Goal: Download file/media

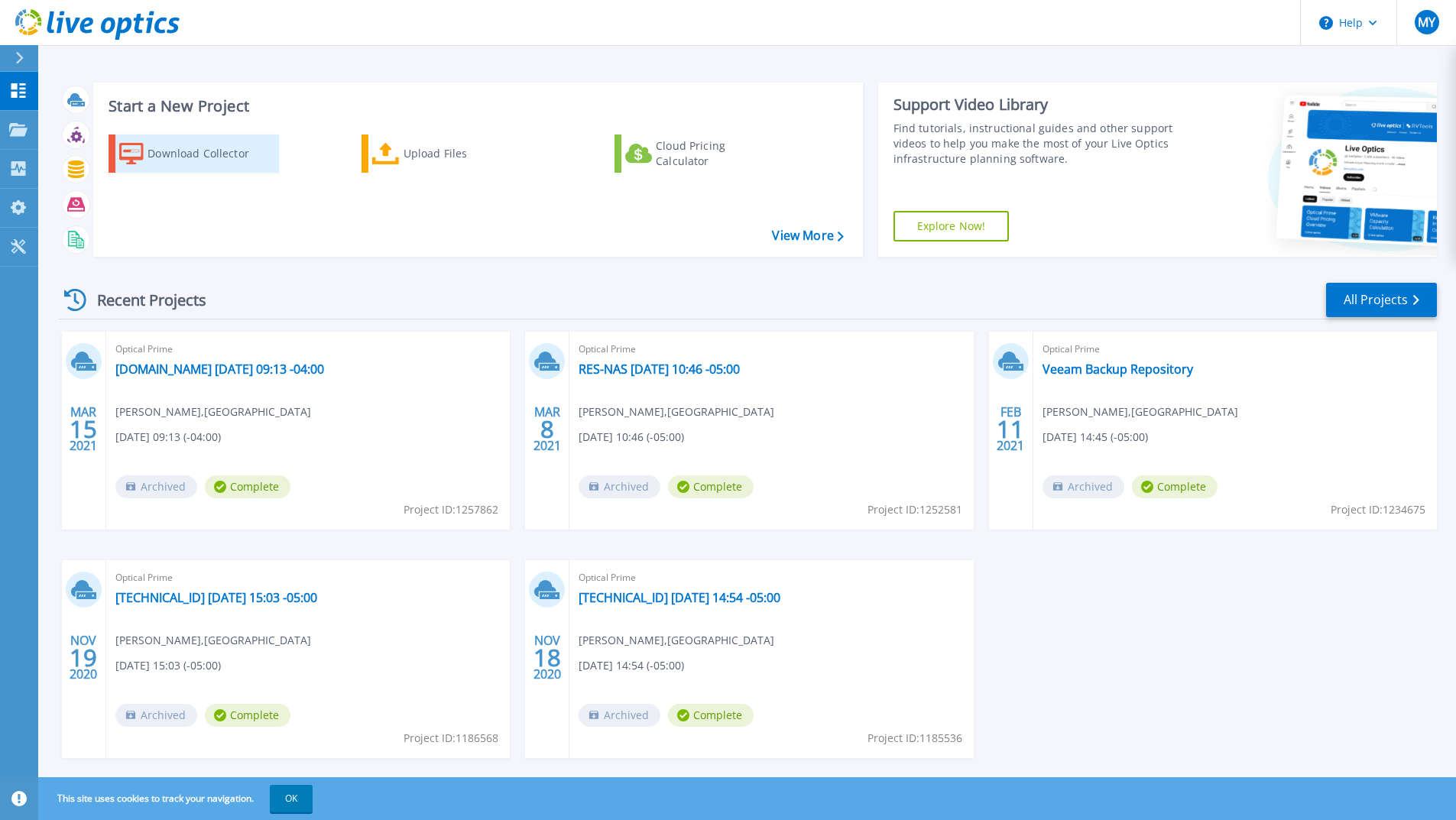
click at [211, 151] on div "Download Collector" at bounding box center [208, 154] width 122 height 31
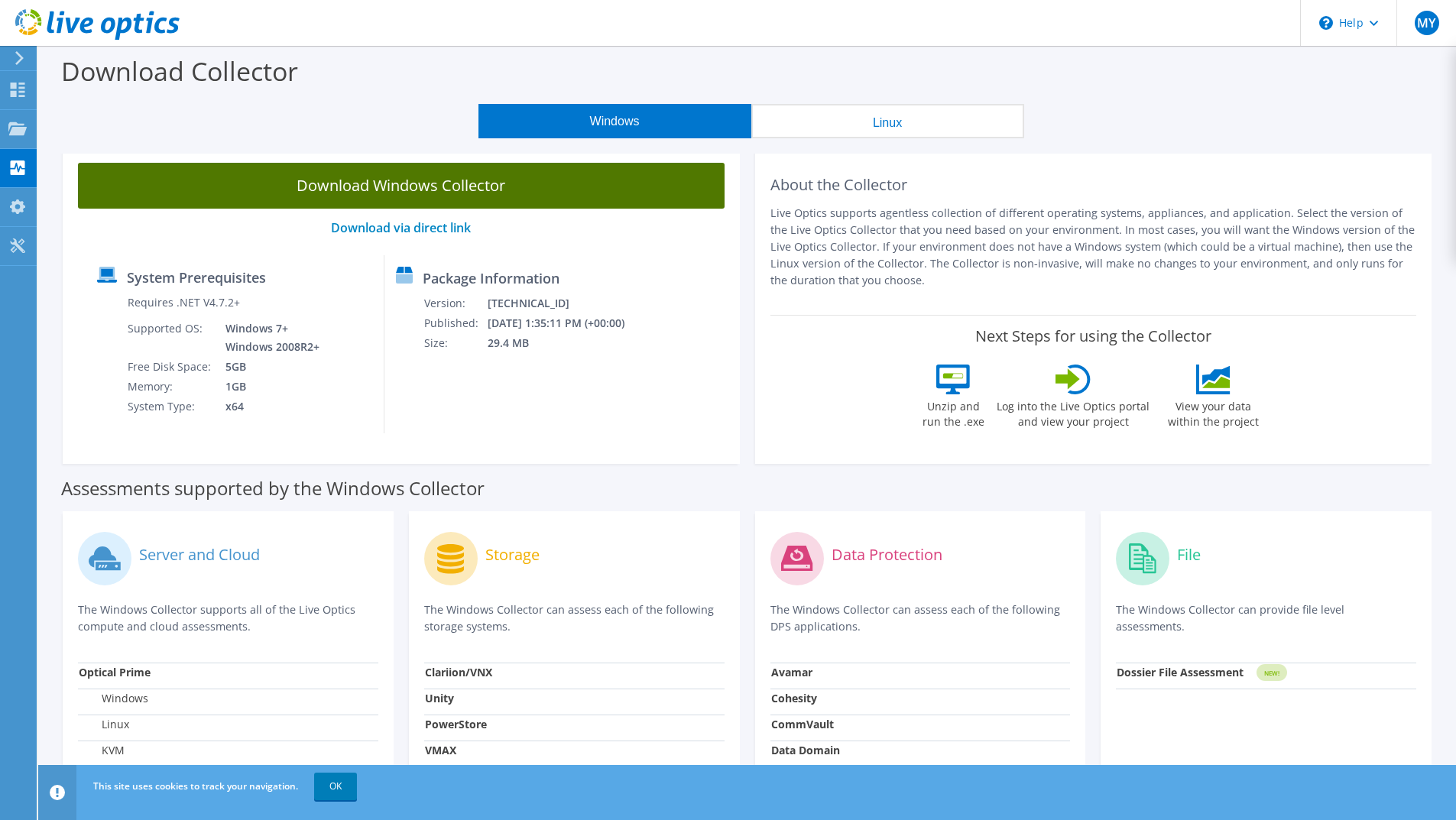
click at [463, 187] on link "Download Windows Collector" at bounding box center [401, 186] width 647 height 46
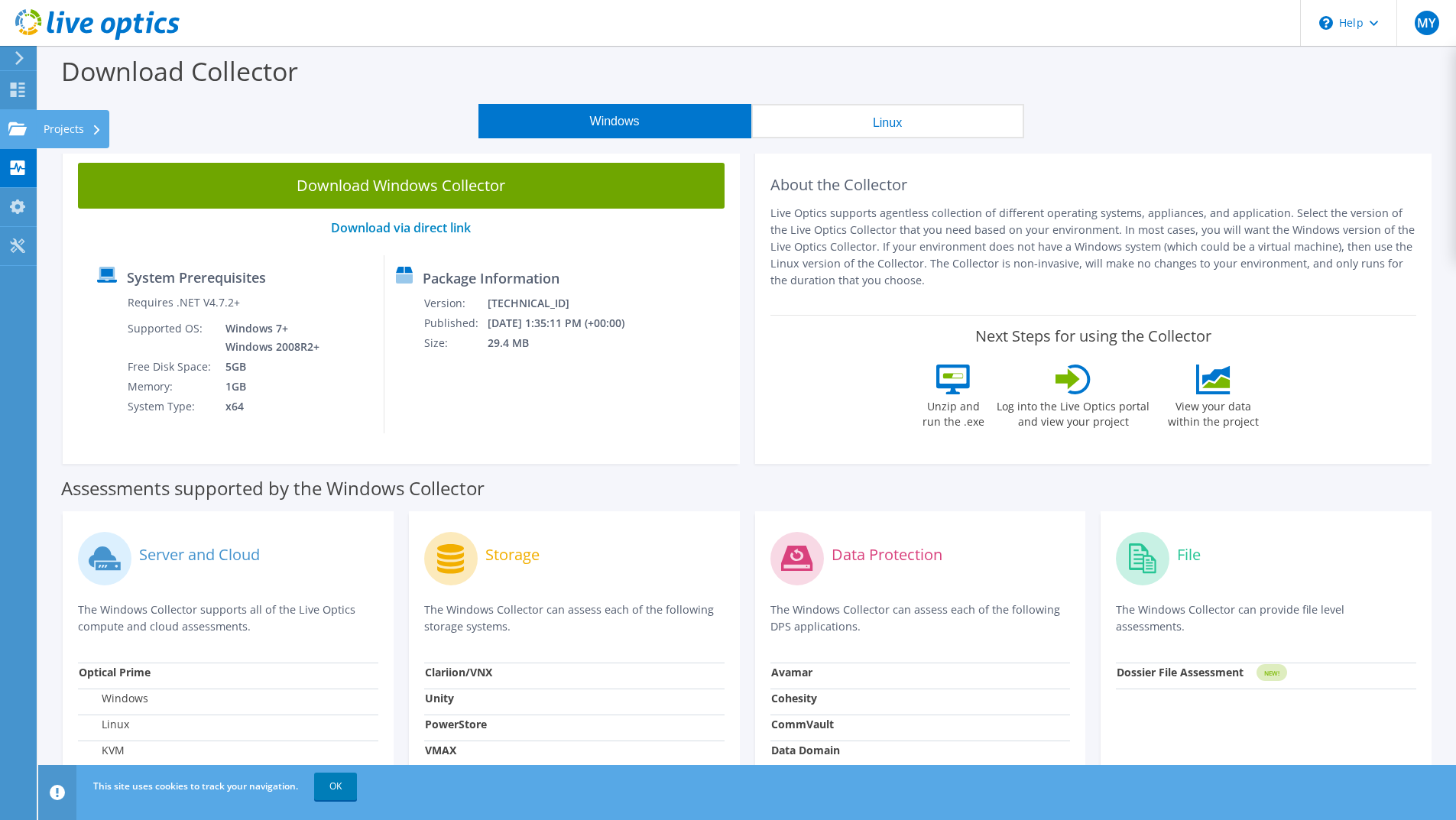
click at [24, 131] on use at bounding box center [17, 127] width 18 height 13
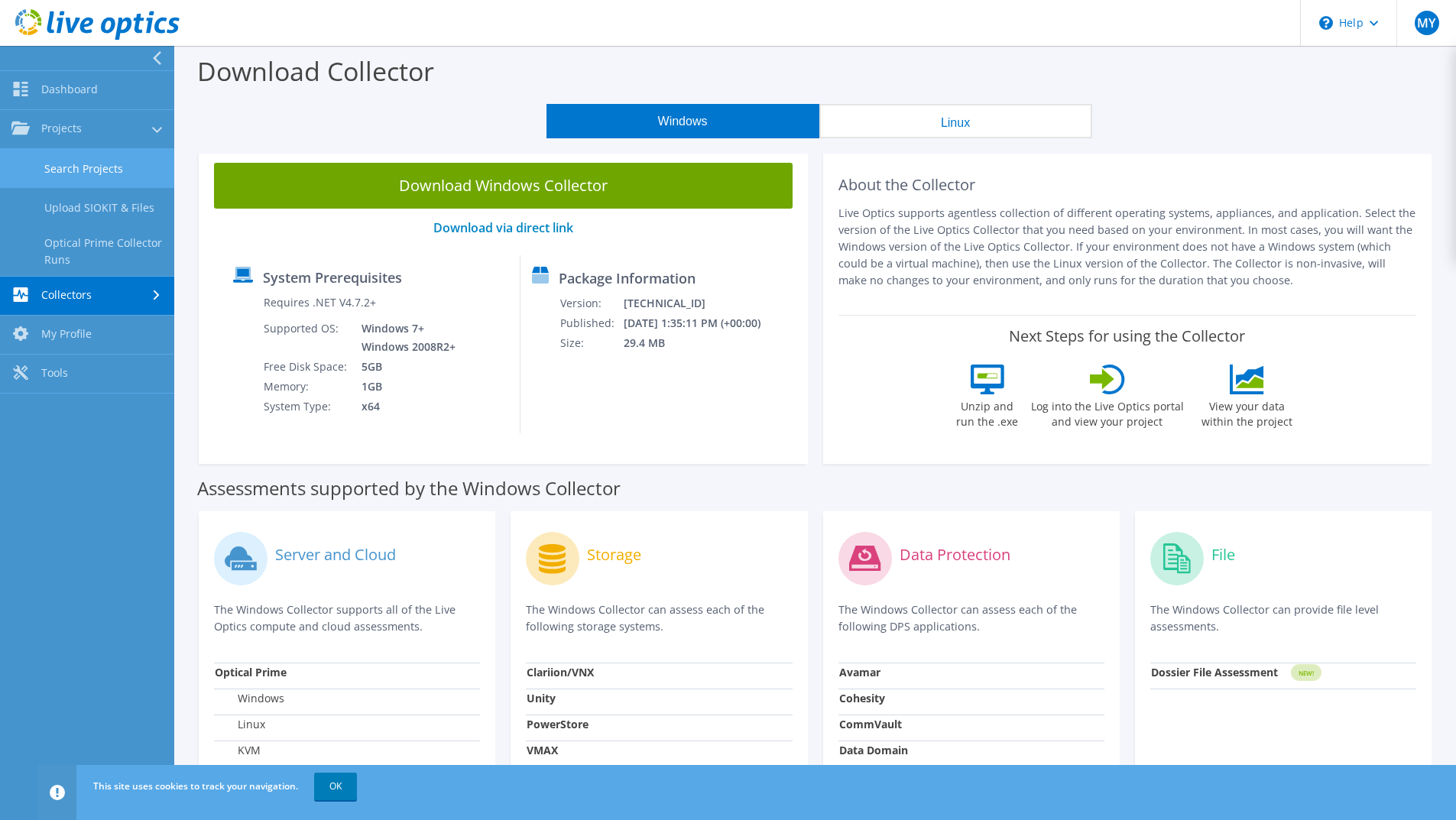
click at [106, 163] on link "Search Projects" at bounding box center [87, 169] width 174 height 39
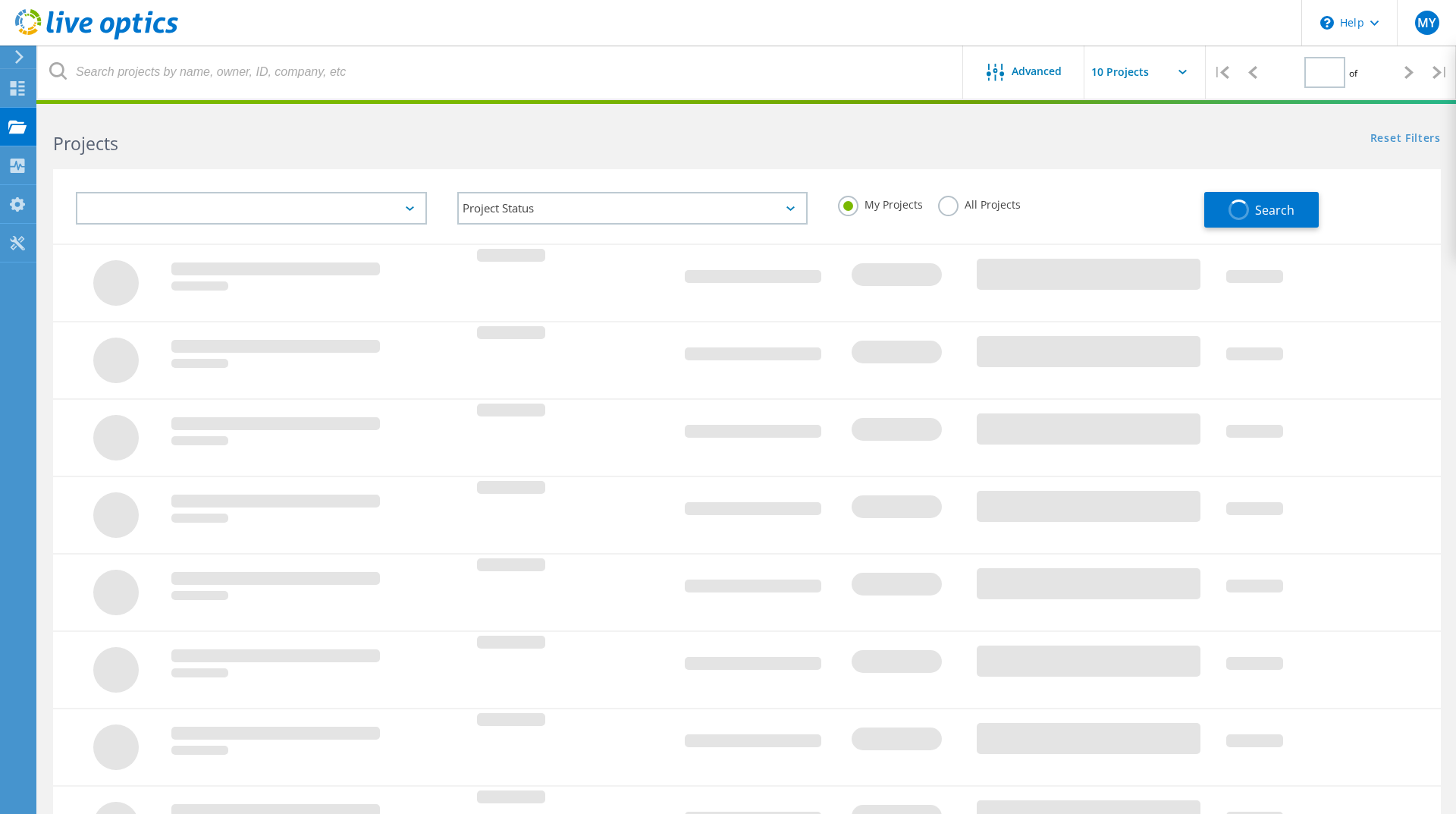
type input "1"
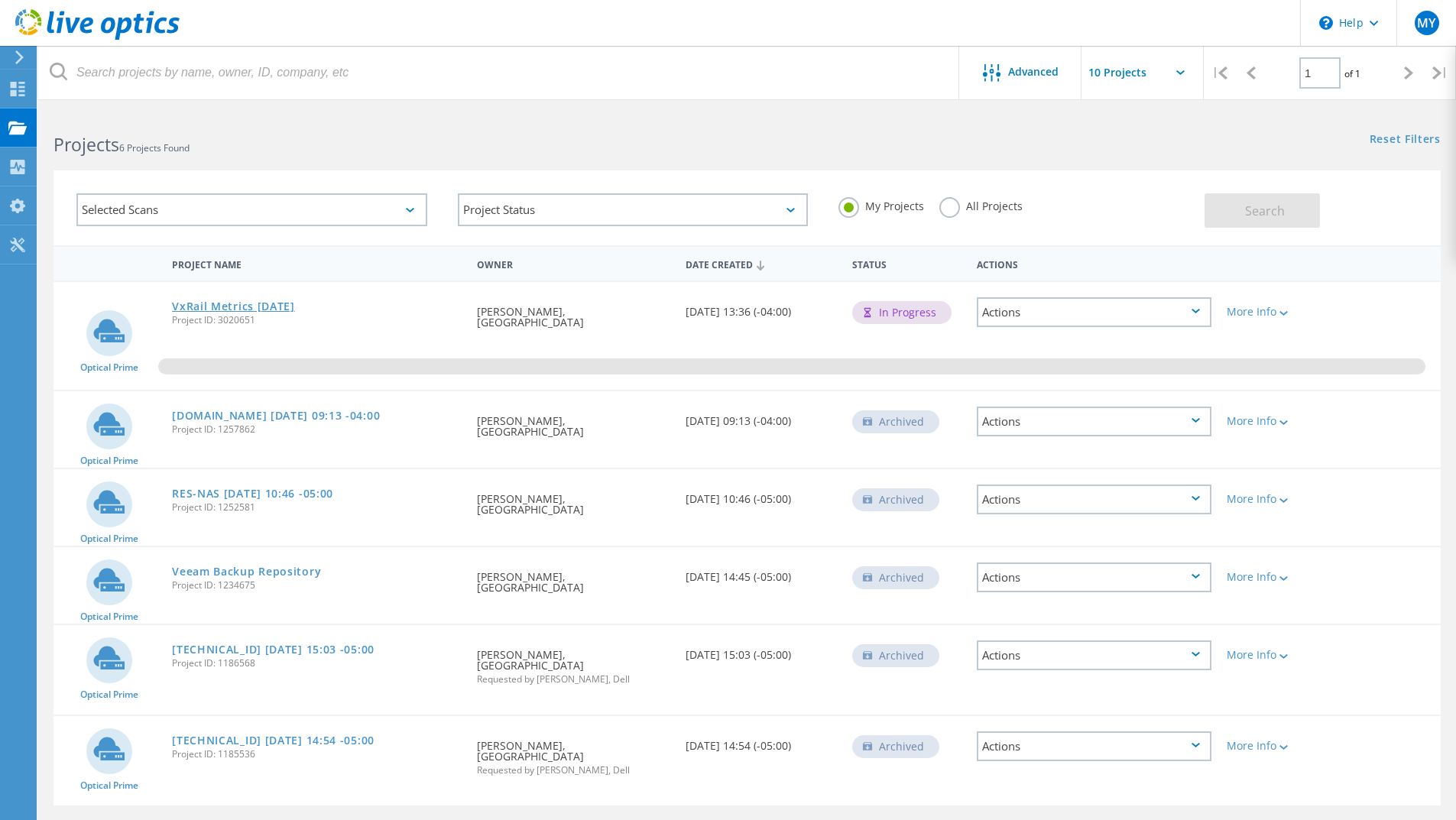
click at [227, 309] on link "VxRail Metrics [DATE]" at bounding box center [234, 306] width 123 height 11
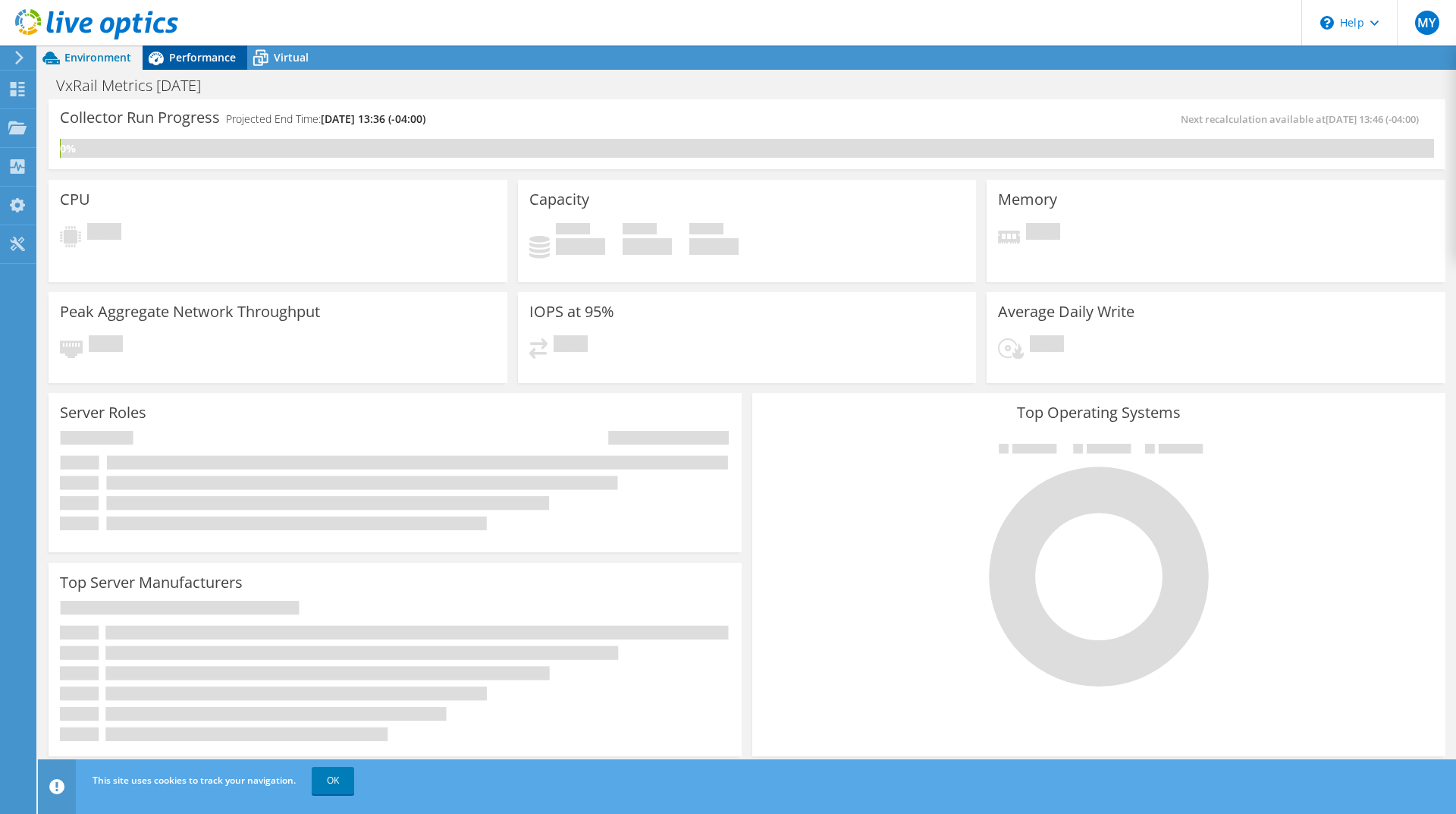
click at [211, 53] on span "Performance" at bounding box center [203, 56] width 67 height 14
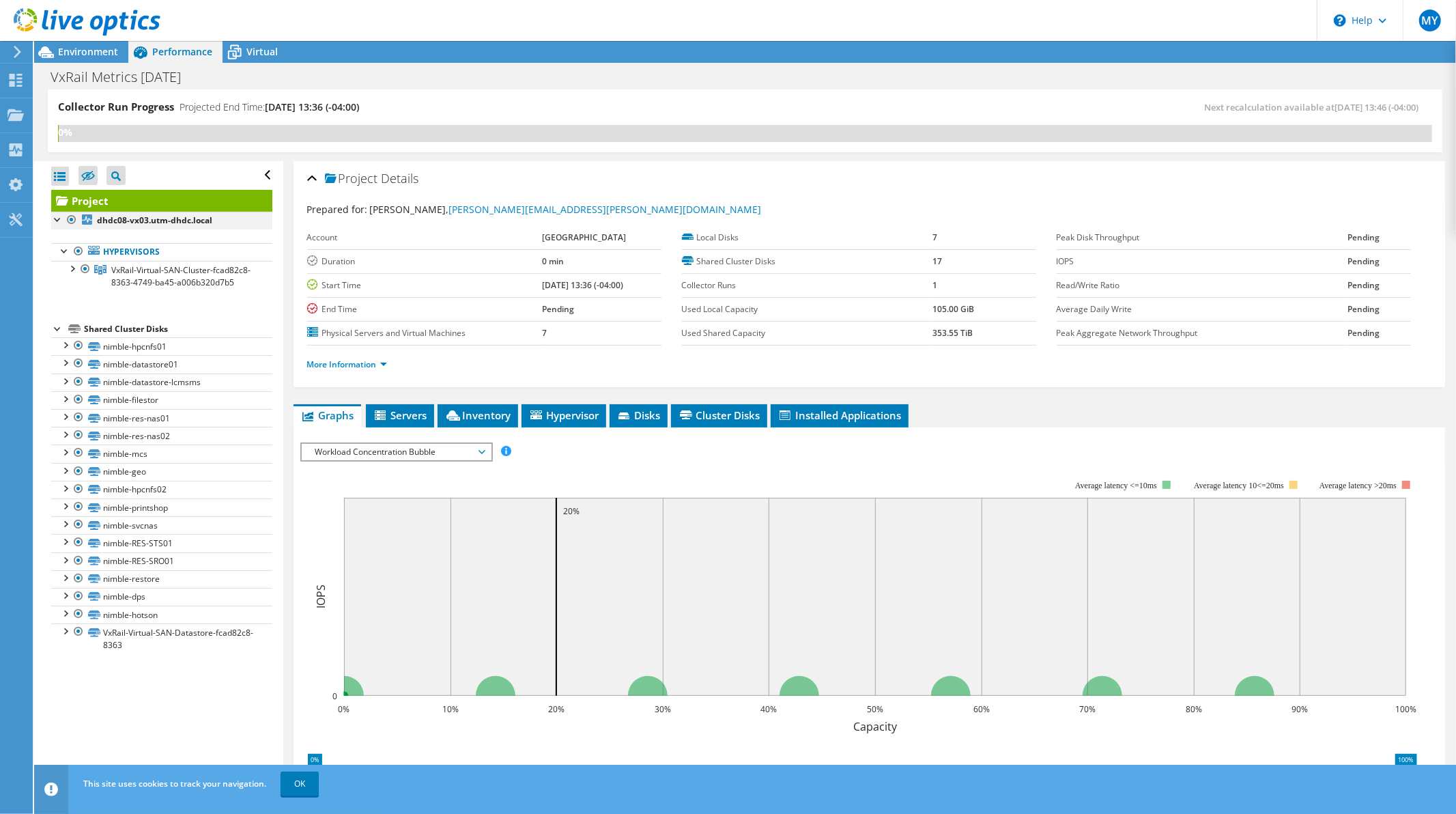
click at [53, 220] on div at bounding box center [59, 219] width 14 height 14
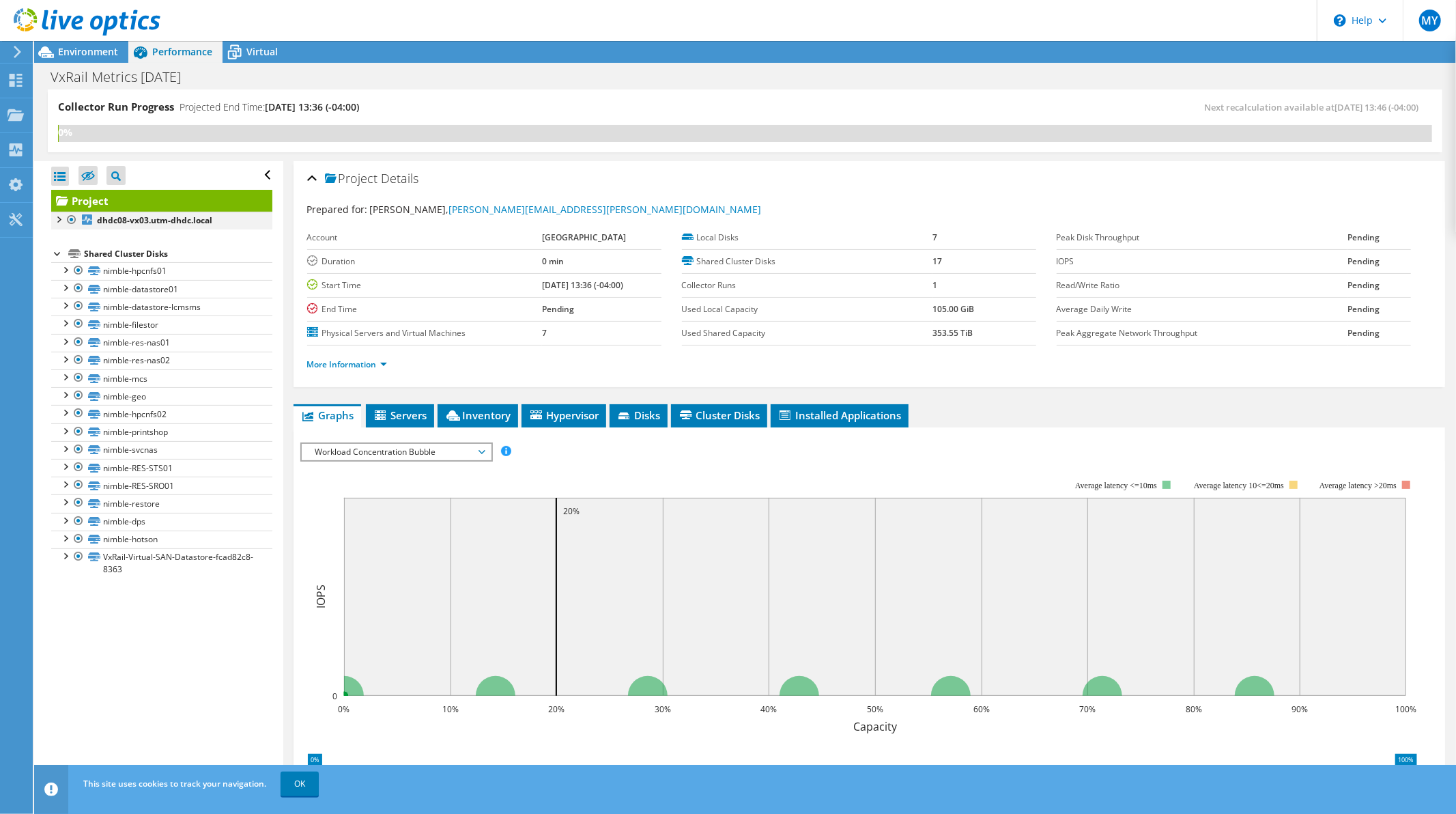
click at [53, 220] on div at bounding box center [59, 219] width 14 height 14
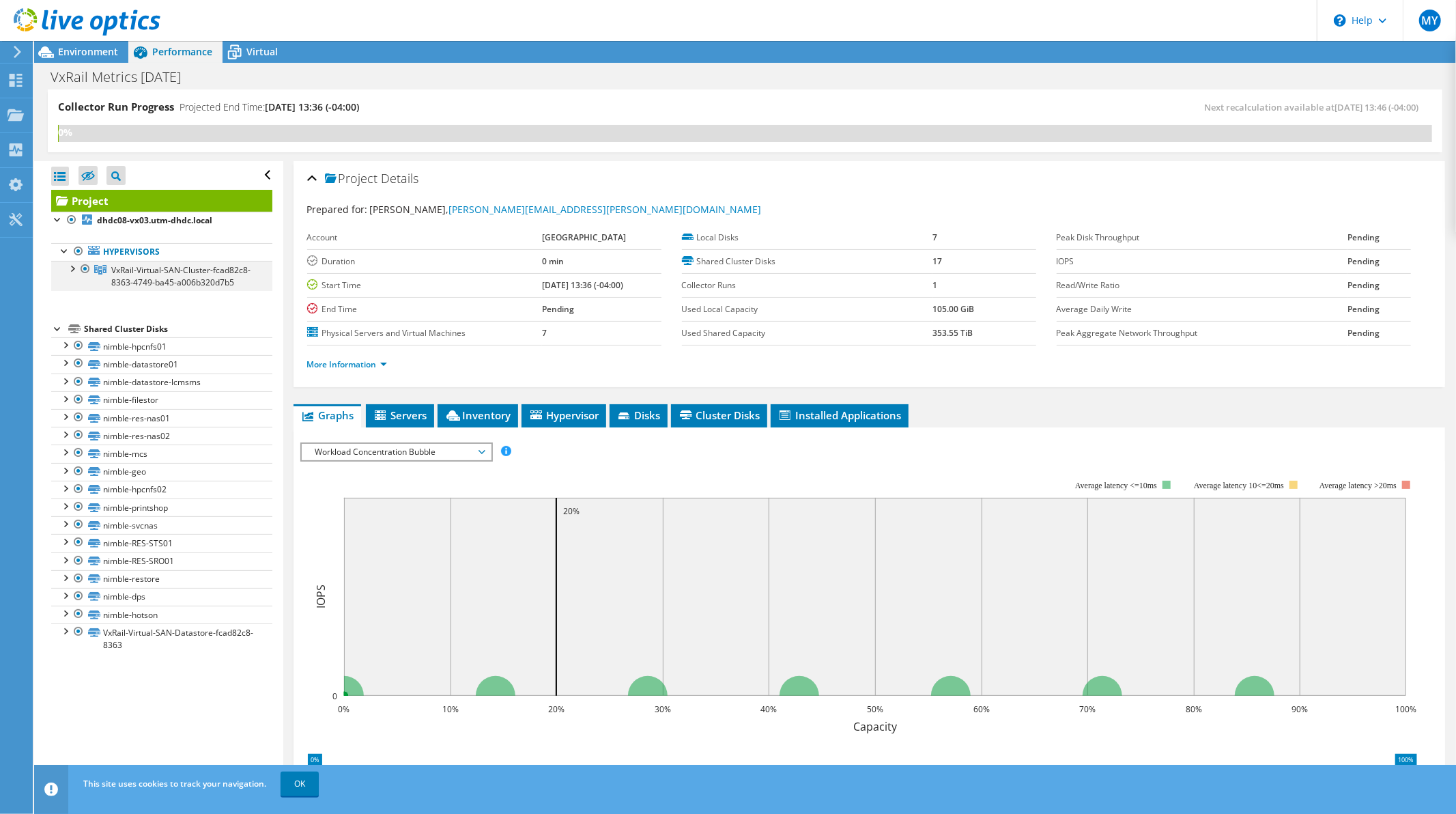
click at [73, 269] on div at bounding box center [71, 268] width 14 height 14
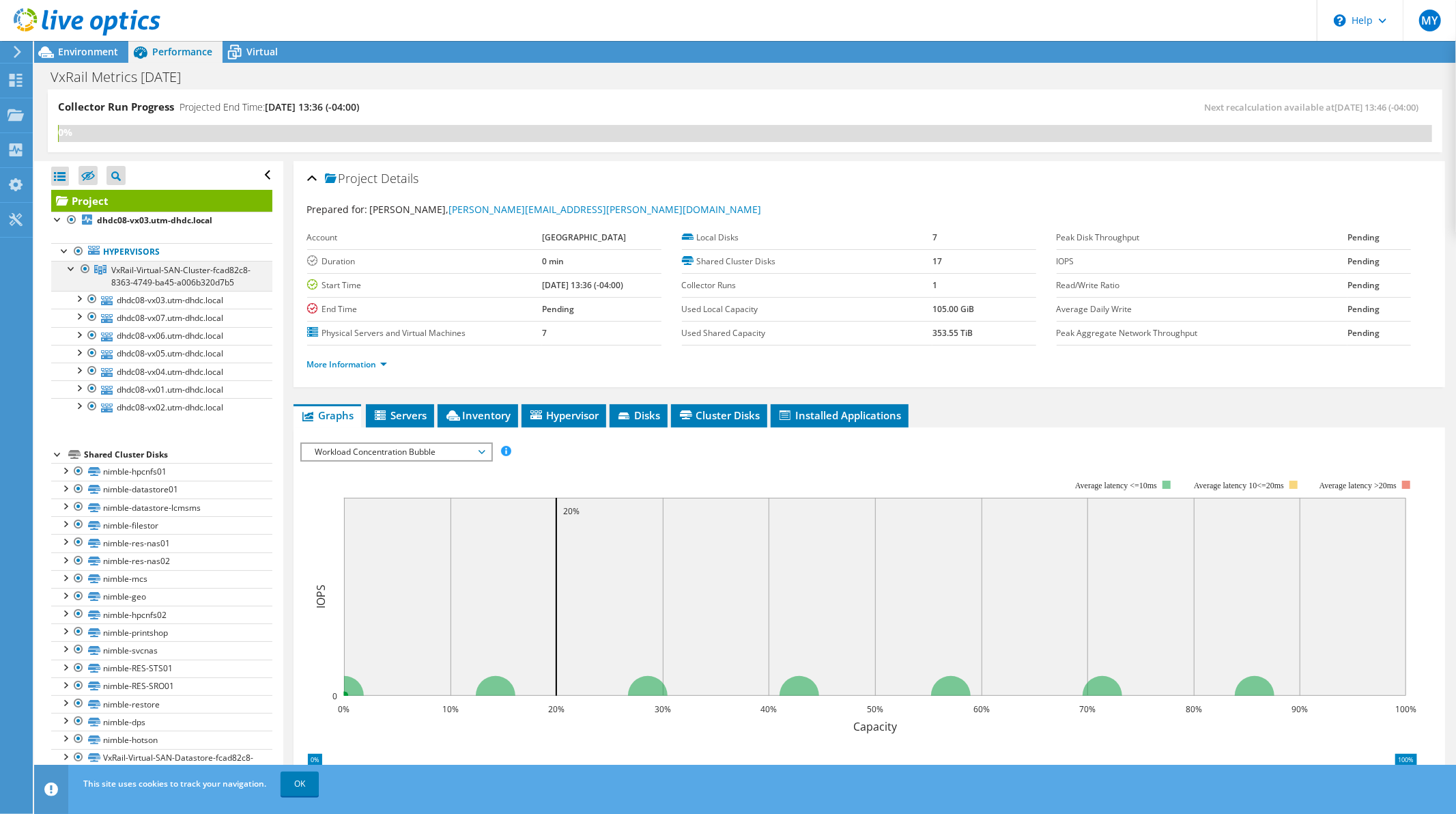
click at [73, 268] on div at bounding box center [71, 268] width 14 height 14
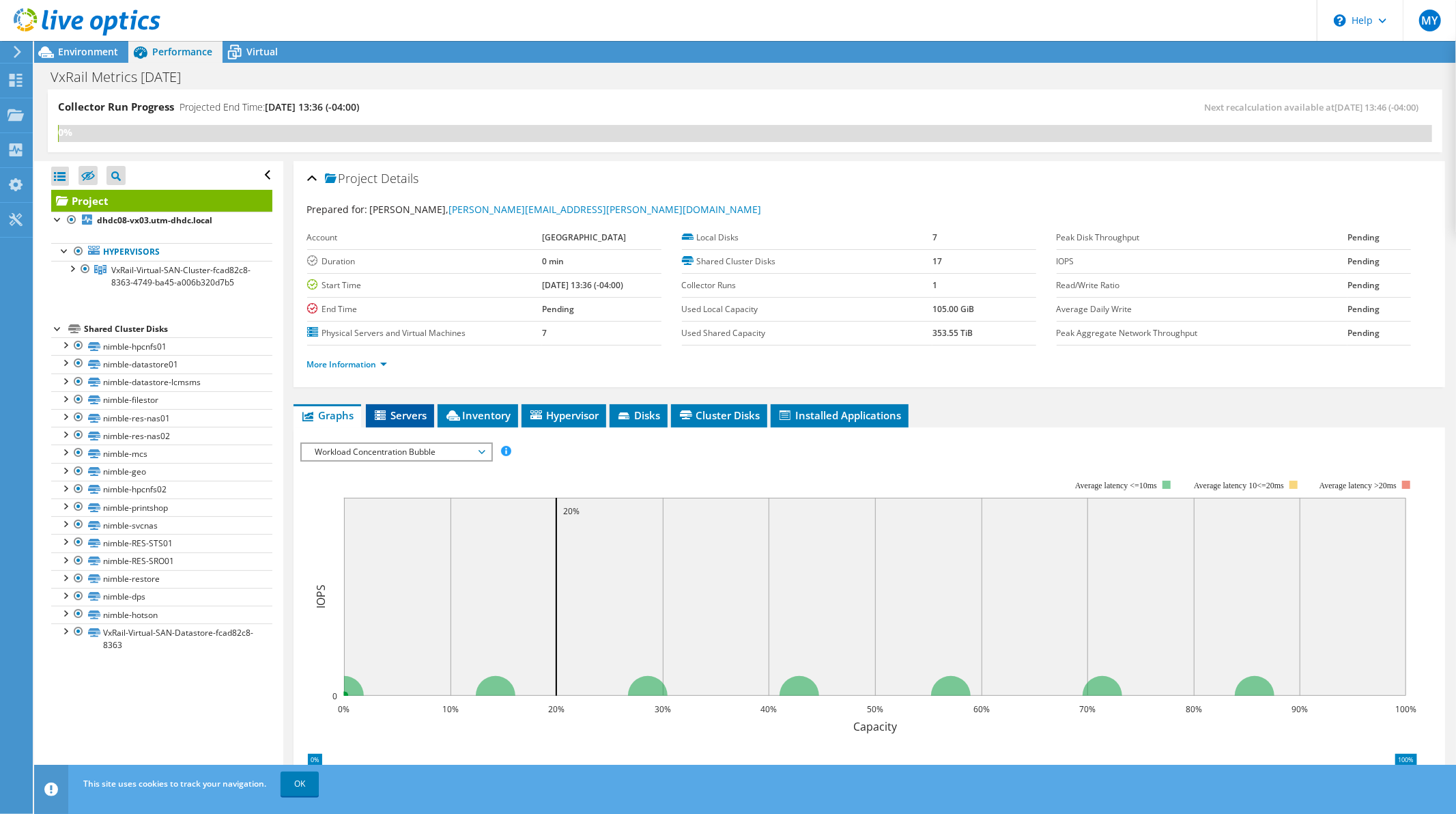
click at [411, 410] on span "Servers" at bounding box center [399, 415] width 54 height 14
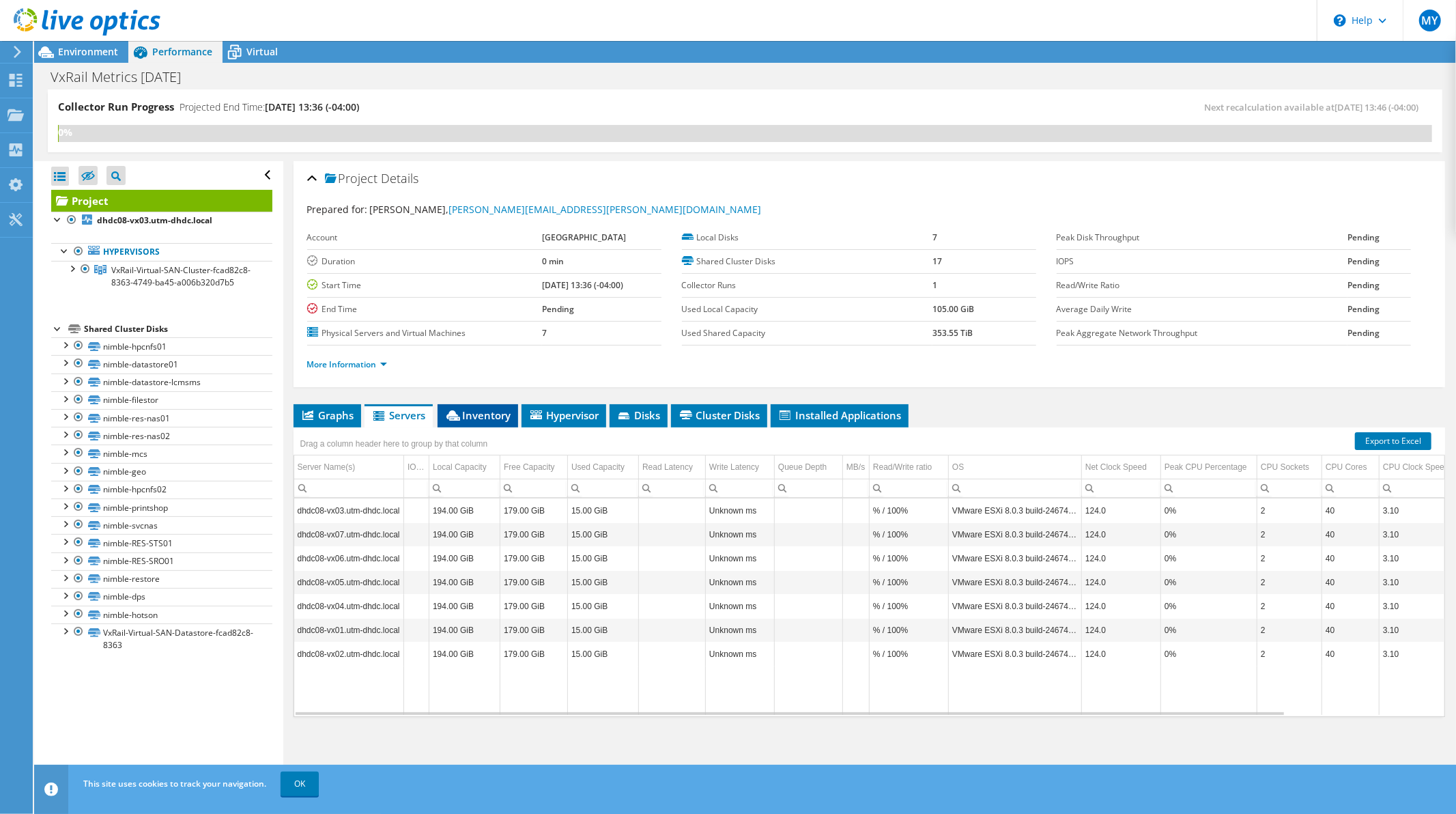
click at [486, 417] on span "Inventory" at bounding box center [478, 415] width 67 height 14
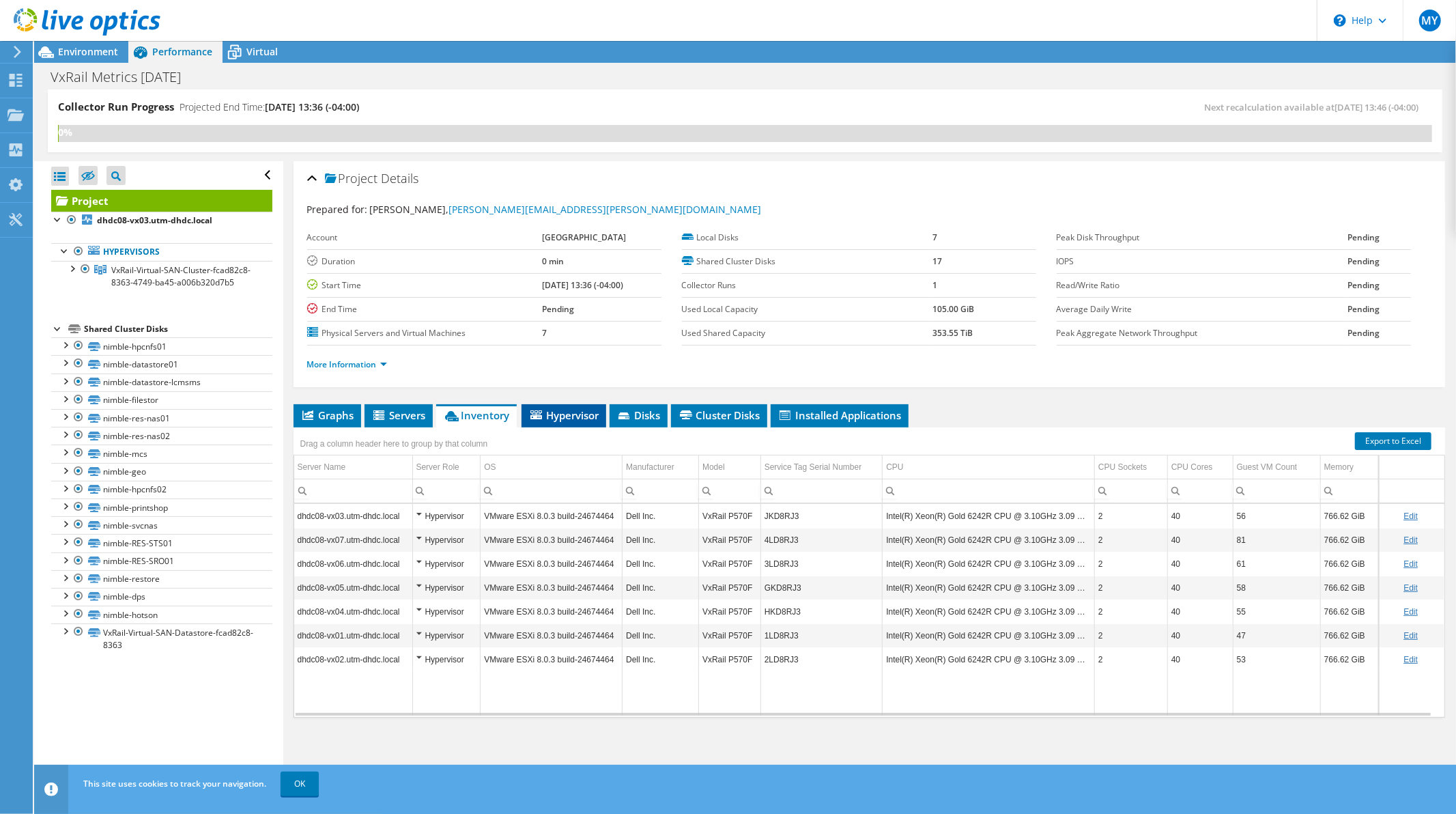
click at [578, 415] on span "Hypervisor" at bounding box center [564, 415] width 71 height 14
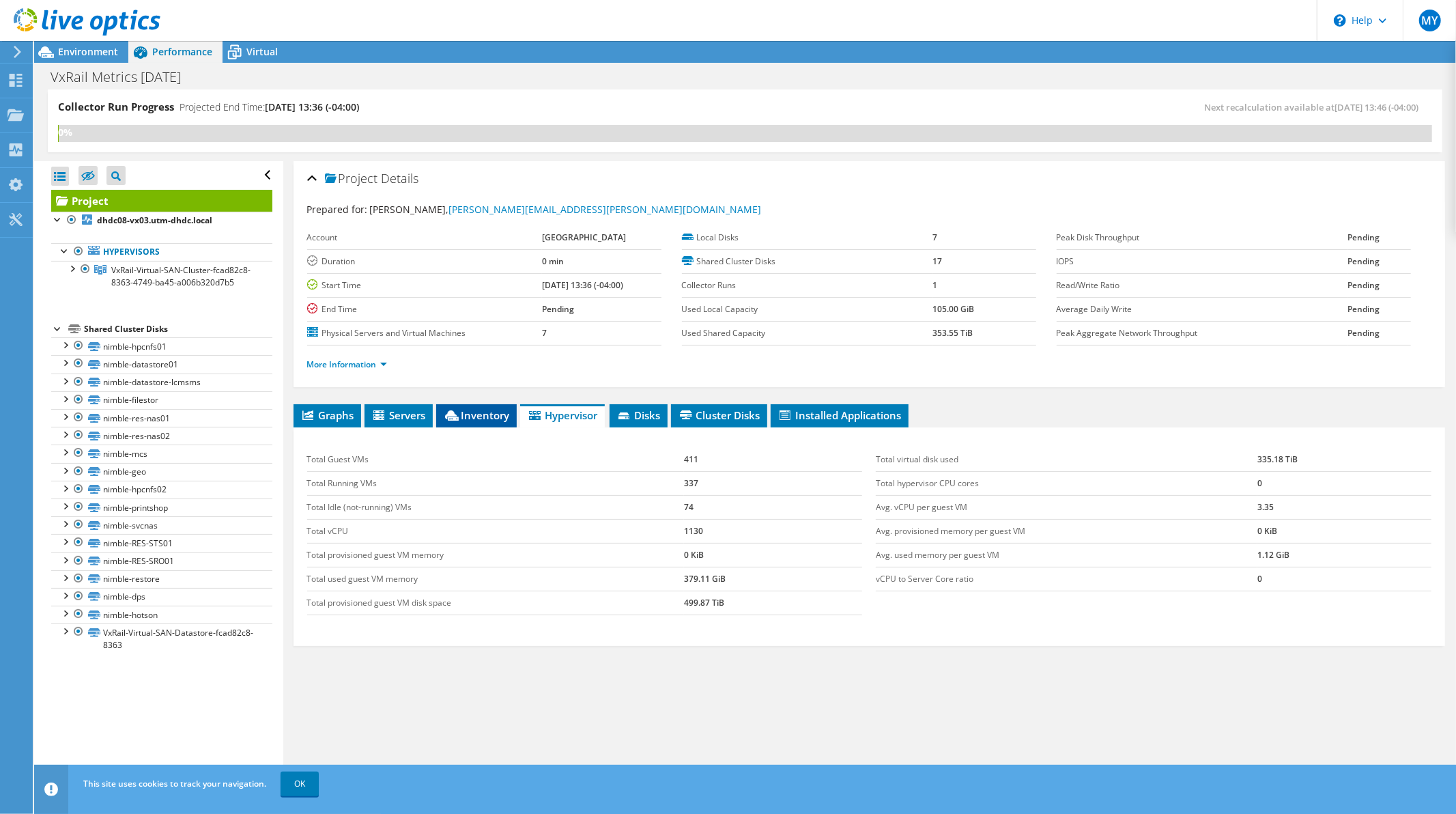
click at [487, 414] on span "Inventory" at bounding box center [477, 415] width 67 height 14
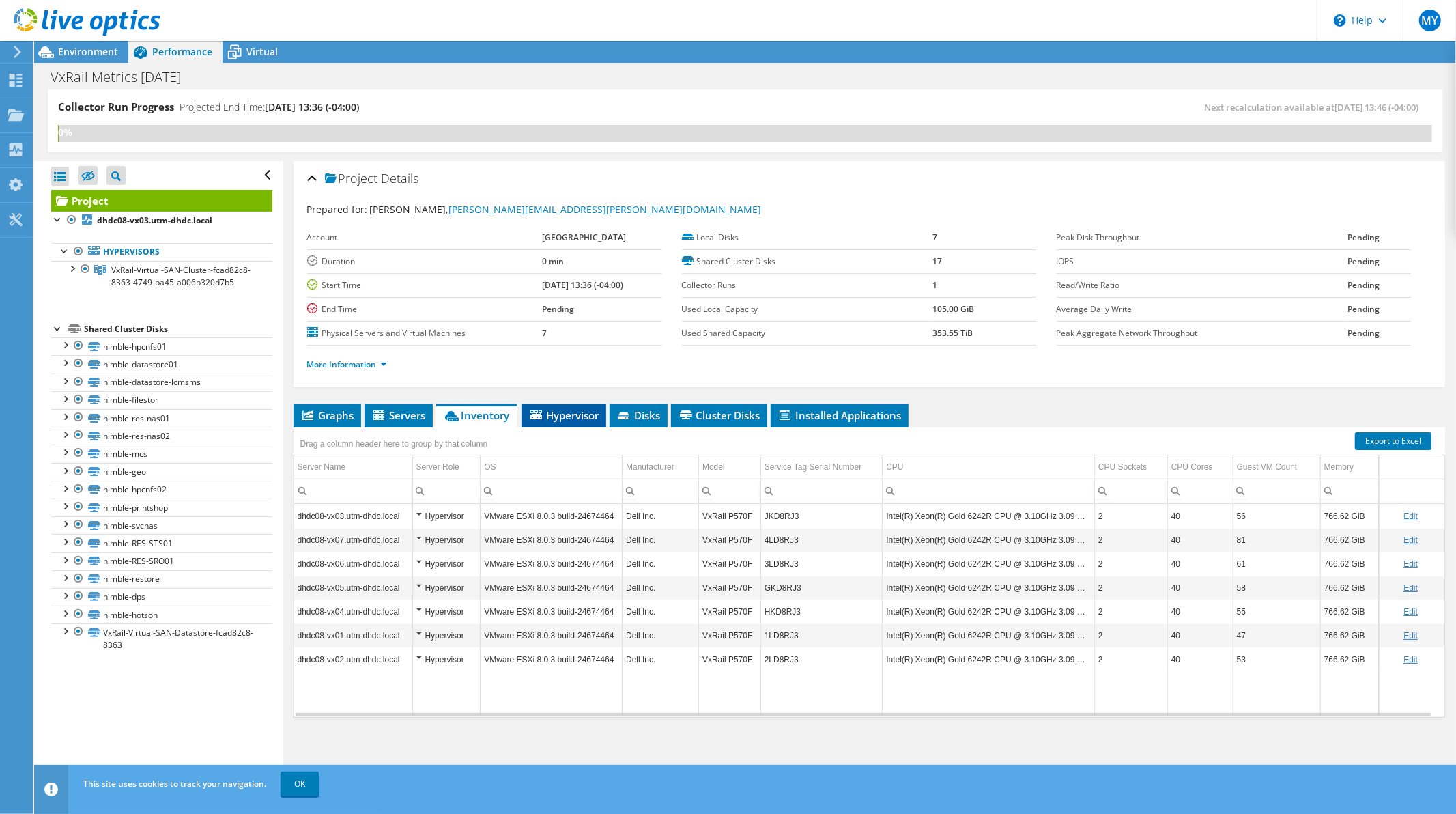
click at [557, 414] on span "Hypervisor" at bounding box center [564, 415] width 71 height 14
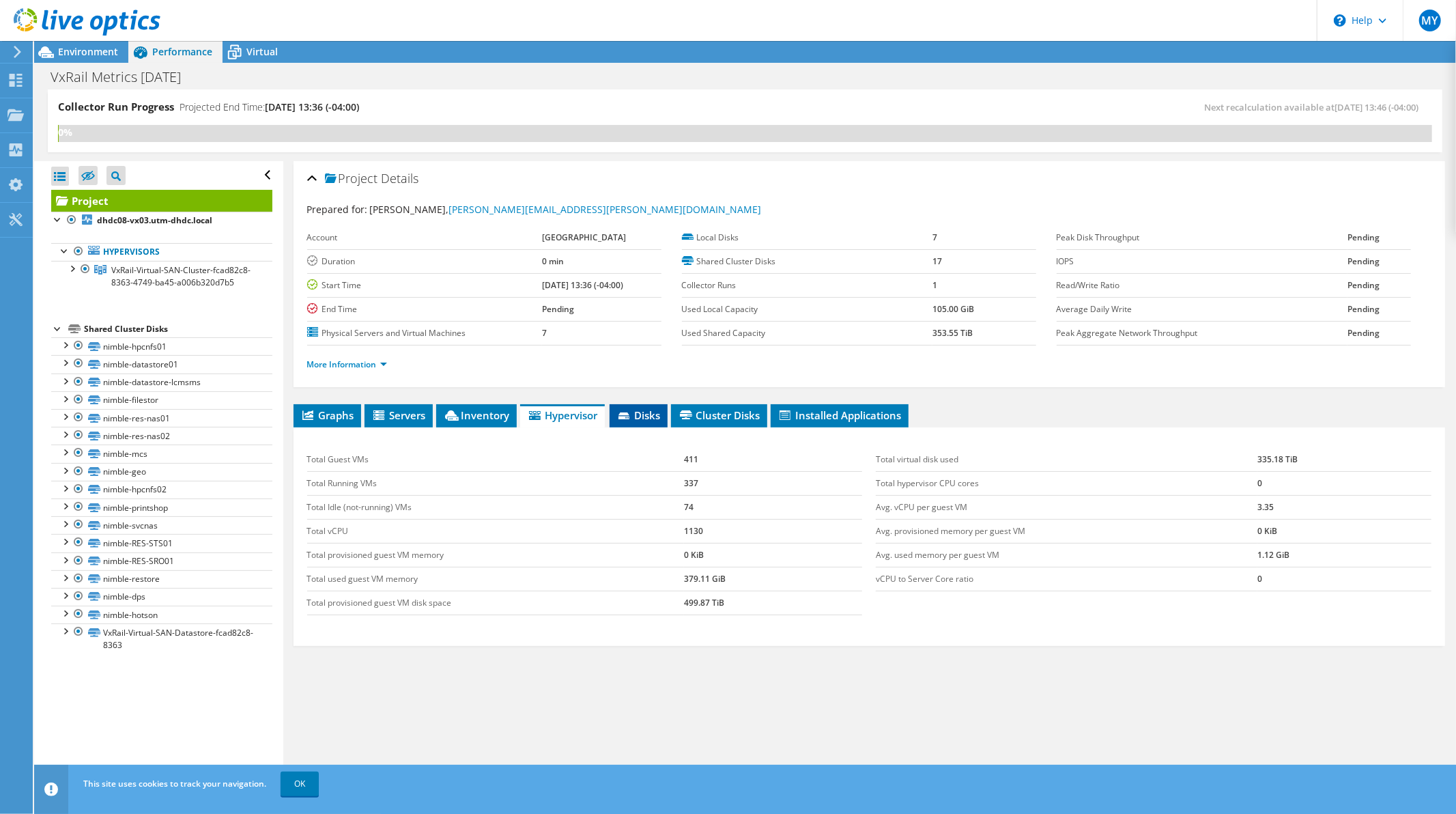
click at [643, 415] on span "Disks" at bounding box center [639, 415] width 45 height 14
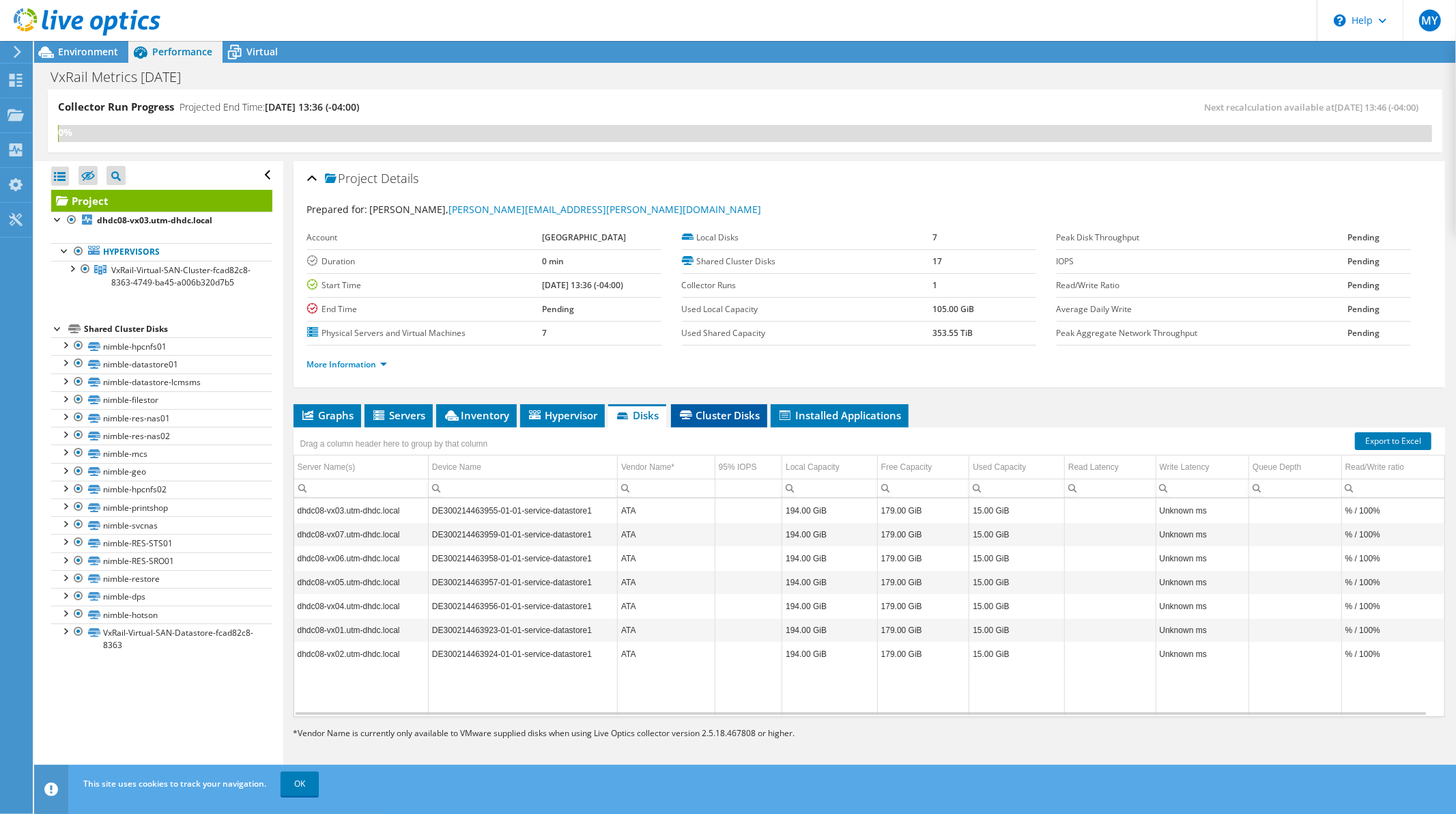
click at [719, 411] on span "Cluster Disks" at bounding box center [719, 415] width 83 height 14
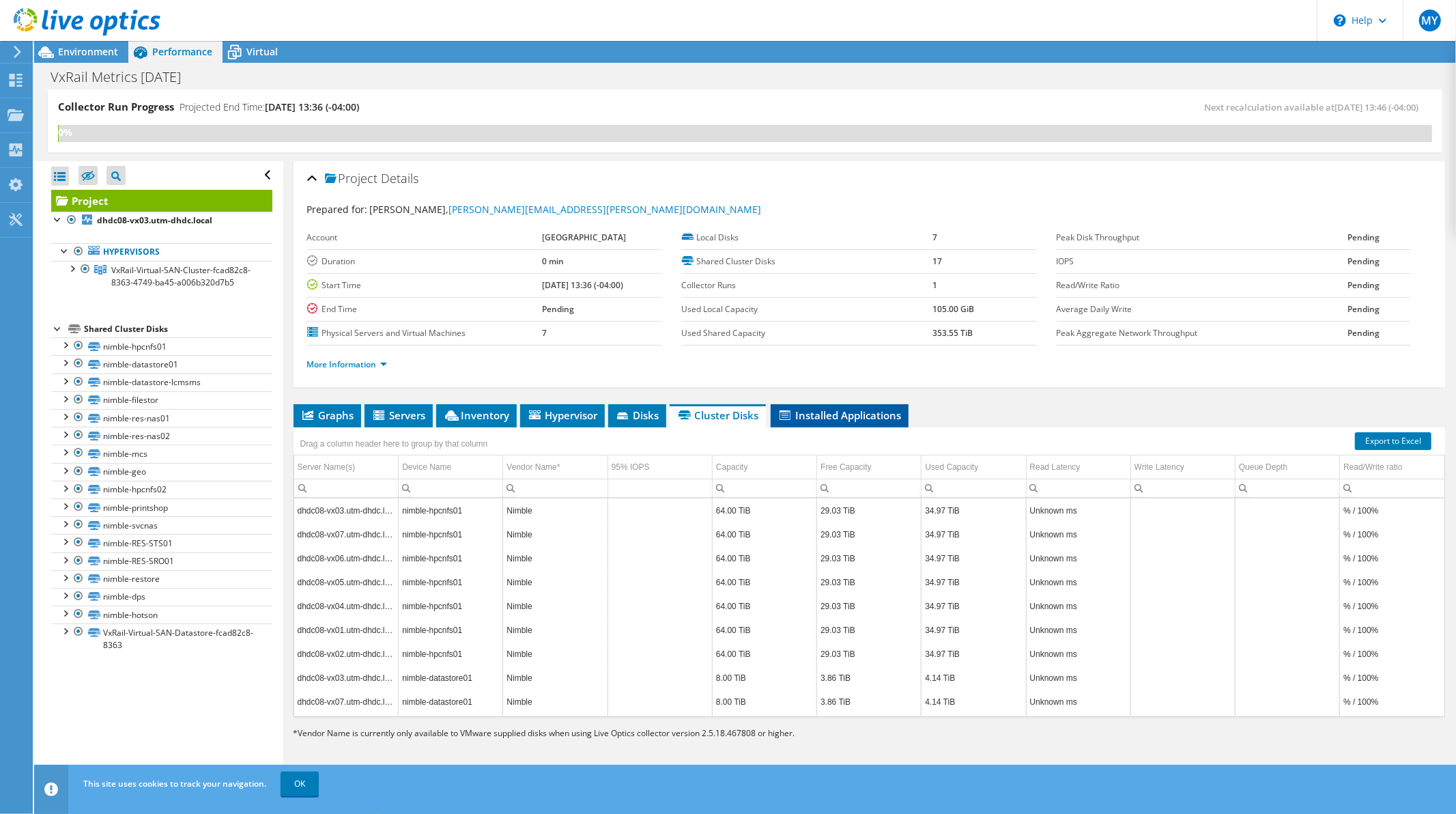
click at [817, 410] on span "Installed Applications" at bounding box center [840, 415] width 124 height 14
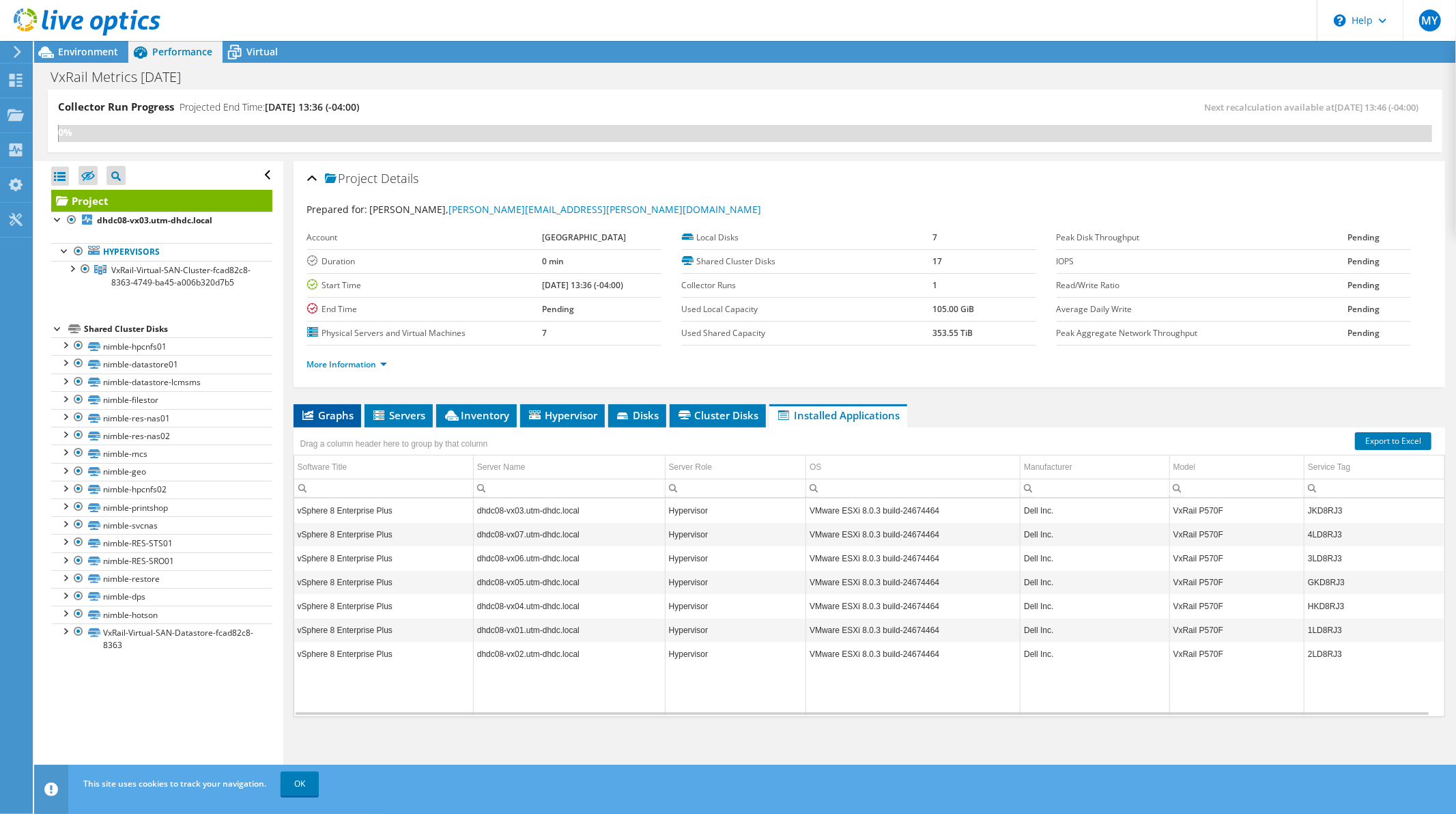
click at [332, 410] on span "Graphs" at bounding box center [327, 415] width 54 height 14
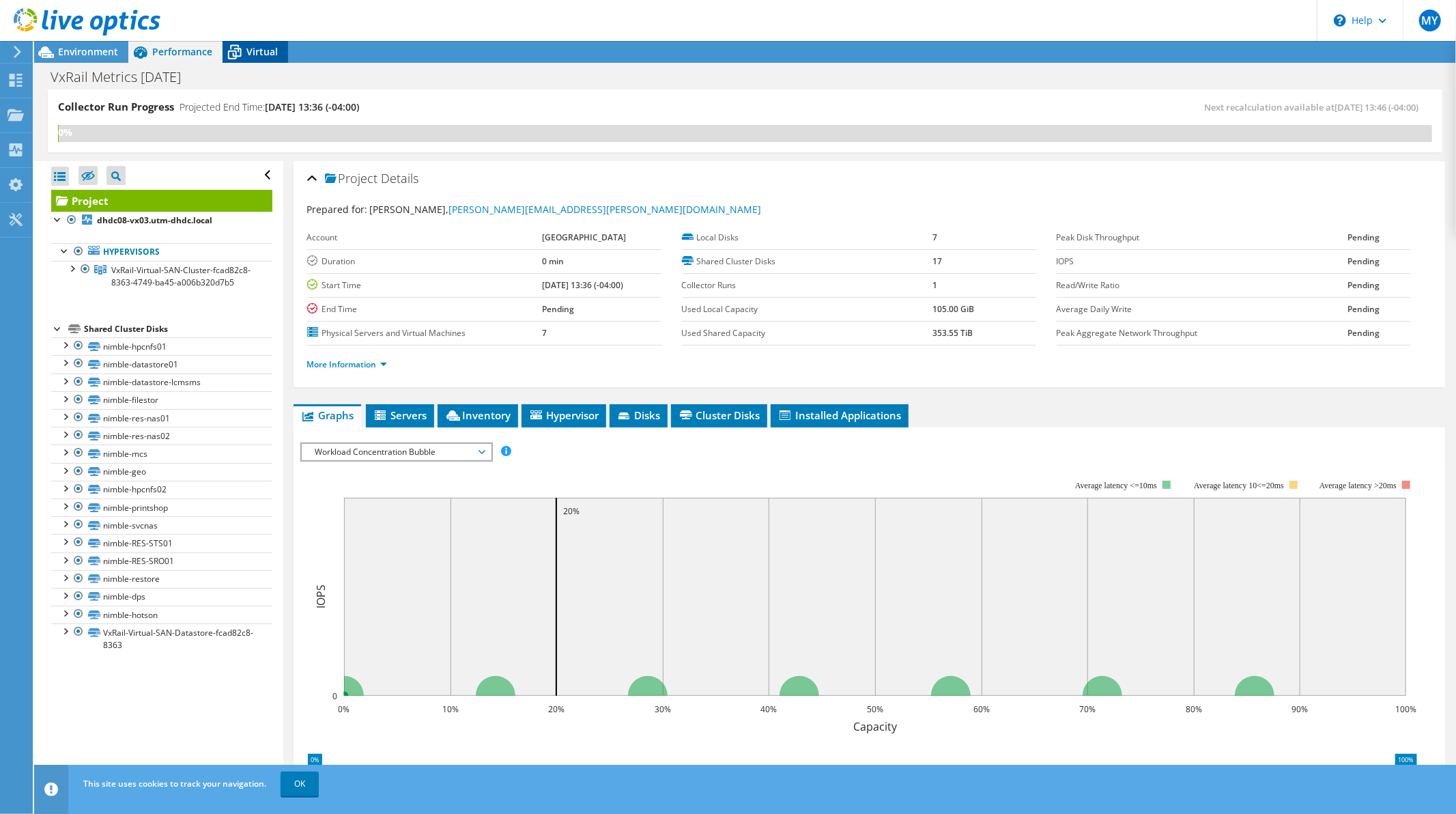
click at [239, 45] on icon at bounding box center [235, 52] width 24 height 24
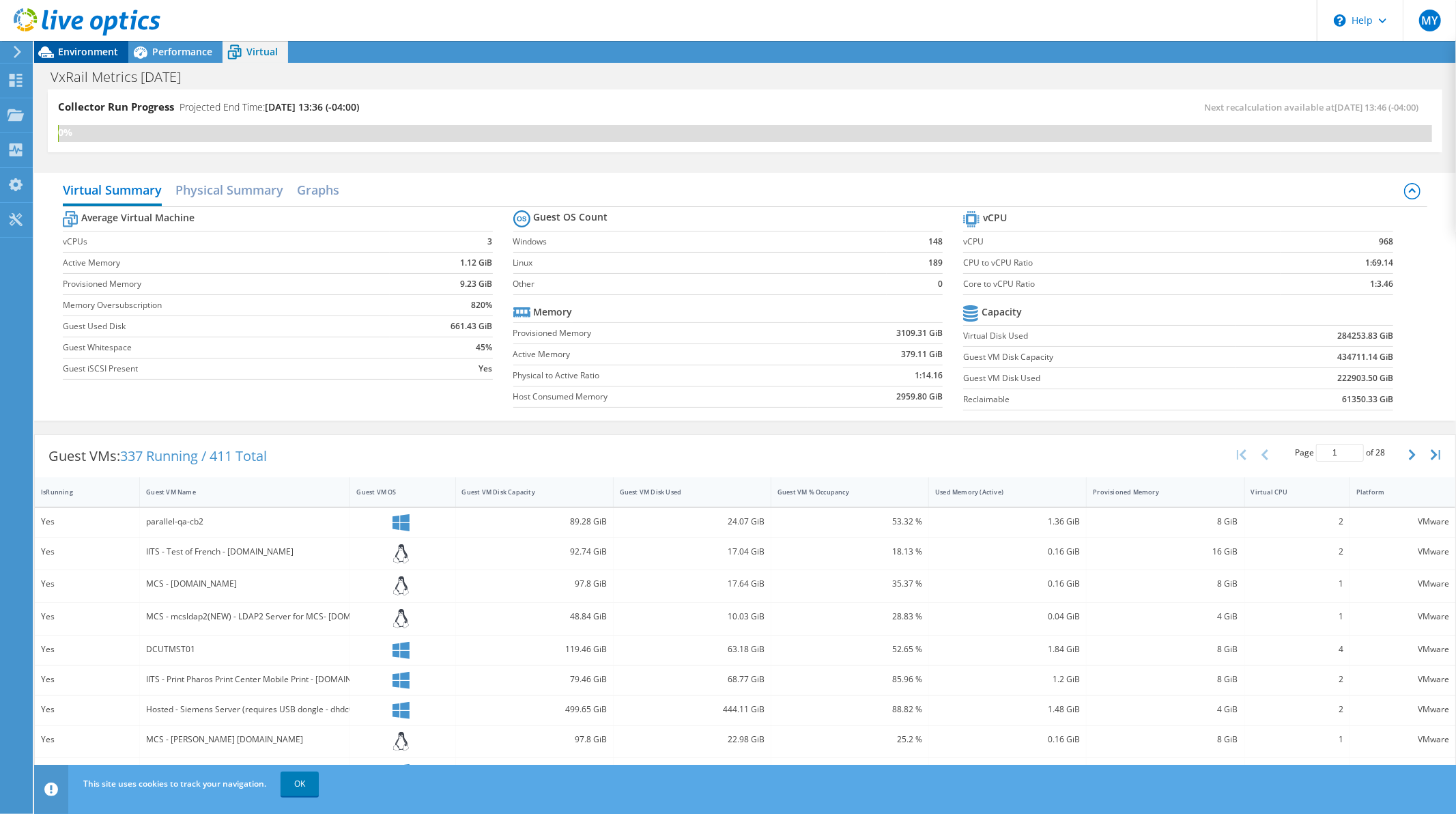
click at [66, 52] on span "Environment" at bounding box center [88, 51] width 60 height 13
